Goal: Transaction & Acquisition: Purchase product/service

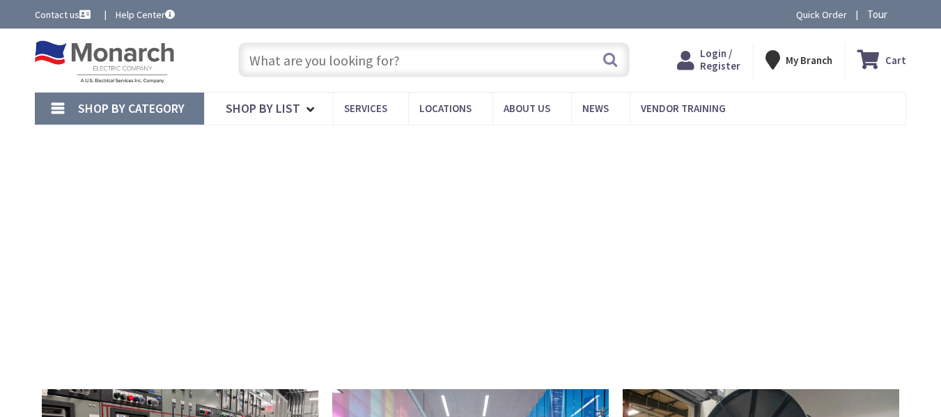
type input "[GEOGRAPHIC_DATA], [GEOGRAPHIC_DATA]"
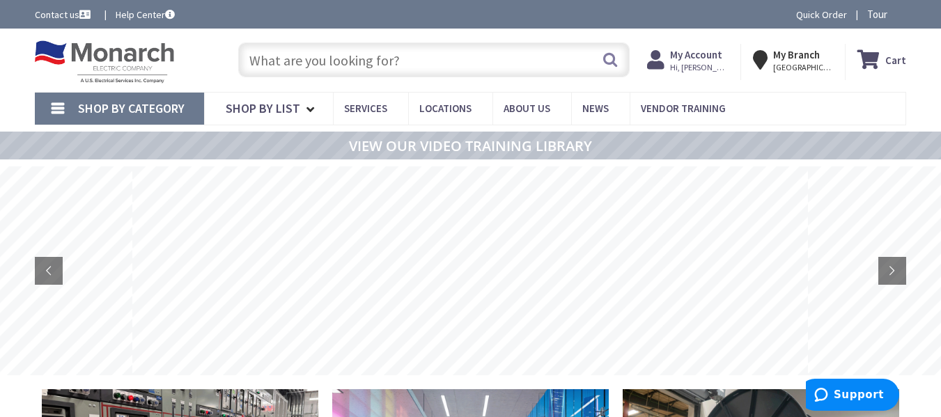
click at [348, 68] on input "text" at bounding box center [434, 60] width 392 height 35
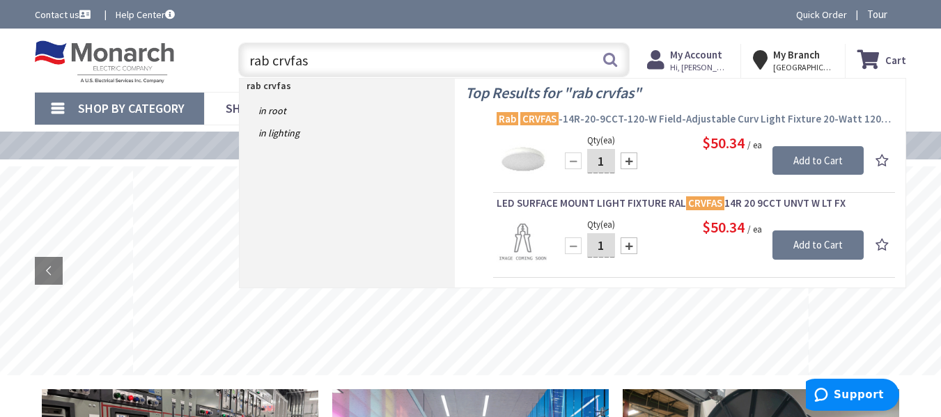
type input "rab crvfas"
click at [569, 116] on span "Rab CRVFAS -14R-20-9CCT-120-W Field-Adjustable Curv Light Fixture 20-Watt 120-V…" at bounding box center [694, 119] width 395 height 14
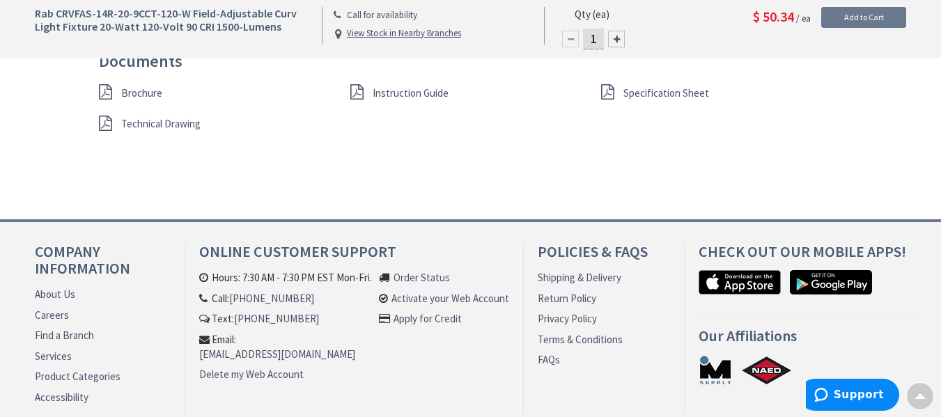
click at [132, 95] on span "Brochure" at bounding box center [141, 92] width 41 height 13
